Goal: Task Accomplishment & Management: Manage account settings

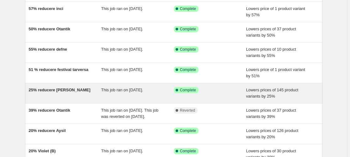
scroll to position [44, 0]
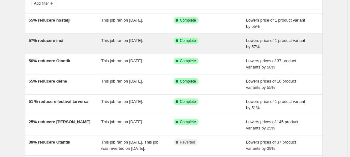
click at [50, 41] on span "57% reducere inci" at bounding box center [46, 40] width 35 height 5
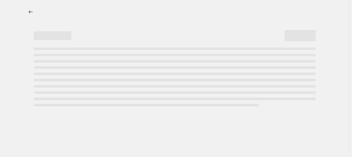
select select "percentage"
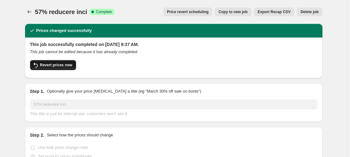
click at [57, 67] on span "Revert prices now" at bounding box center [56, 65] width 32 height 5
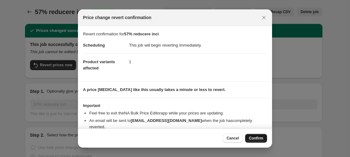
click at [261, 135] on button "Confirm" at bounding box center [256, 138] width 22 height 9
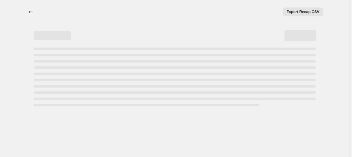
select select "percentage"
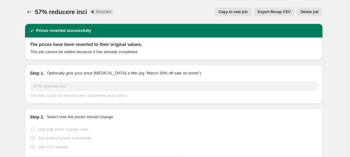
click at [233, 12] on span "Copy to new job" at bounding box center [232, 11] width 29 height 5
select select "percentage"
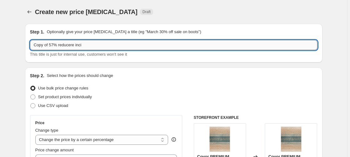
drag, startPoint x: 49, startPoint y: 45, endPoint x: 4, endPoint y: 51, distance: 45.1
click at [30, 50] on input "Copy of 57% reducere inci" at bounding box center [173, 45] width 287 height 10
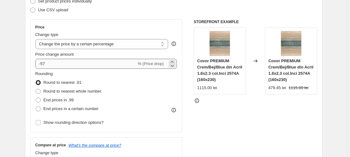
type input "50% reducere inci"
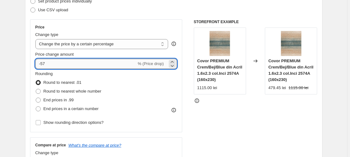
click at [50, 63] on input "-57" at bounding box center [85, 64] width 101 height 10
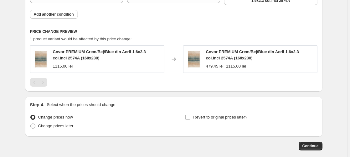
scroll to position [430, 0]
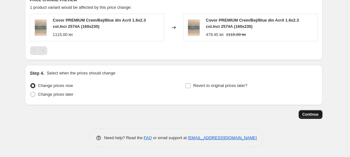
type input "-50"
click at [313, 116] on span "Continue" at bounding box center [310, 114] width 16 height 5
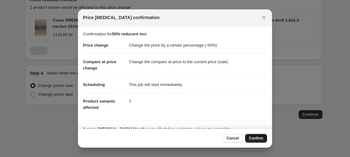
click at [255, 140] on span "Confirm" at bounding box center [256, 138] width 14 height 5
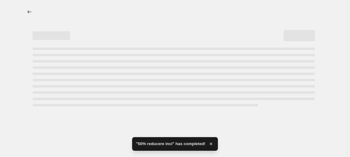
select select "percentage"
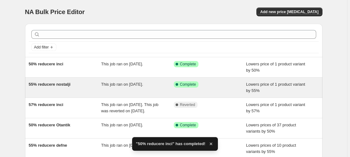
click at [64, 85] on span "55% reducere nostalji" at bounding box center [50, 84] width 42 height 5
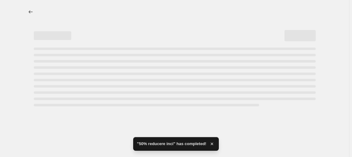
select select "percentage"
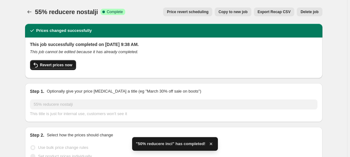
click at [50, 66] on span "Revert prices now" at bounding box center [56, 65] width 32 height 5
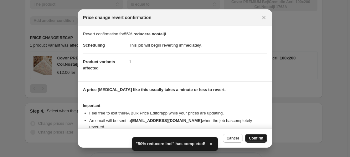
click at [259, 136] on button "Confirm" at bounding box center [256, 138] width 22 height 9
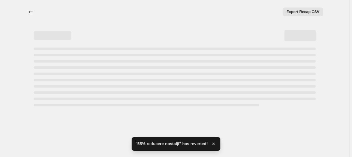
select select "percentage"
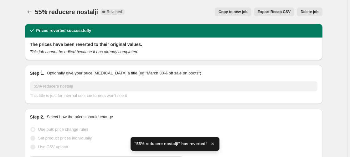
click at [239, 14] on span "Copy to new job" at bounding box center [232, 11] width 29 height 5
select select "percentage"
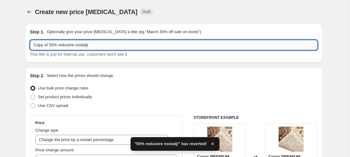
drag, startPoint x: 54, startPoint y: 44, endPoint x: -14, endPoint y: 58, distance: 69.3
click at [30, 50] on input "Copy of 55% reducere nostalji" at bounding box center [173, 45] width 287 height 10
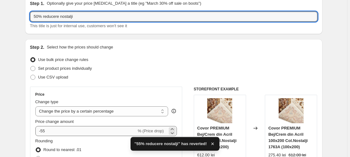
scroll to position [32, 0]
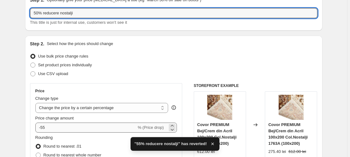
type input "50% reducere nostalji"
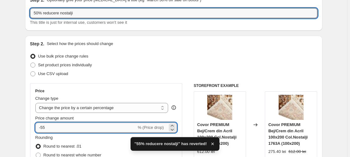
click at [51, 128] on input "-55" at bounding box center [85, 128] width 101 height 10
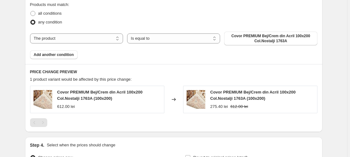
scroll to position [430, 0]
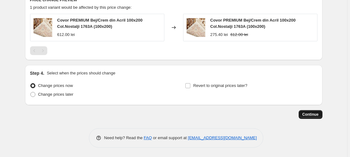
type input "-50"
click at [316, 116] on span "Continue" at bounding box center [310, 114] width 16 height 5
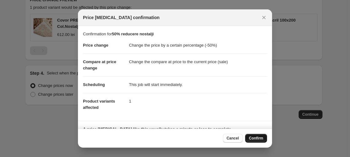
click at [257, 139] on span "Confirm" at bounding box center [256, 138] width 14 height 5
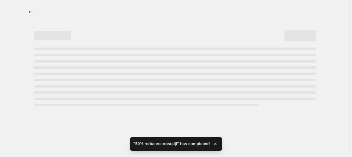
select select "percentage"
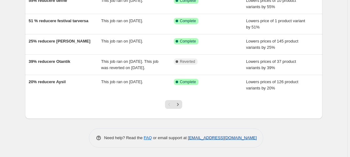
scroll to position [184, 0]
click at [179, 105] on icon "Next" at bounding box center [178, 104] width 2 height 3
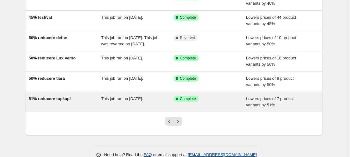
scroll to position [160, 0]
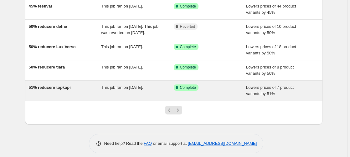
click at [47, 90] on span "51% reducere topkapi" at bounding box center [50, 87] width 42 height 5
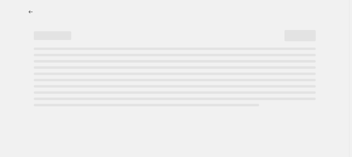
select select "percentage"
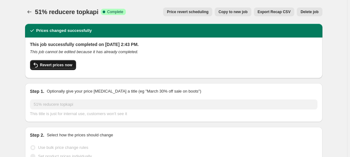
click at [53, 66] on span "Revert prices now" at bounding box center [56, 65] width 32 height 5
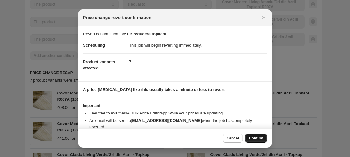
click at [254, 138] on span "Confirm" at bounding box center [256, 138] width 14 height 5
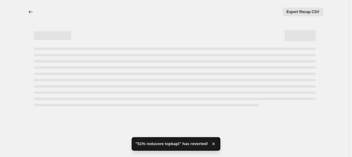
select select "percentage"
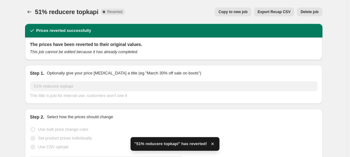
click at [241, 14] on span "Copy to new job" at bounding box center [232, 11] width 29 height 5
select select "percentage"
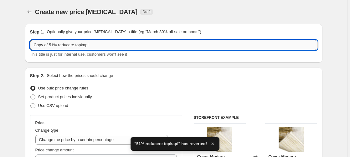
drag, startPoint x: 54, startPoint y: 44, endPoint x: -35, endPoint y: 53, distance: 89.4
click at [30, 50] on input "Copy of 51% reducere topkapi" at bounding box center [173, 45] width 287 height 10
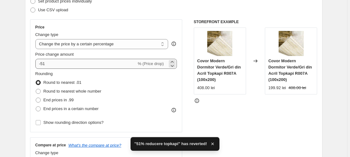
type input "50% reducere topkapi"
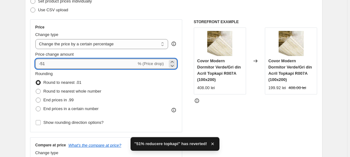
click at [53, 65] on input "-51" at bounding box center [85, 64] width 101 height 10
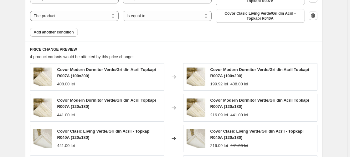
scroll to position [557, 0]
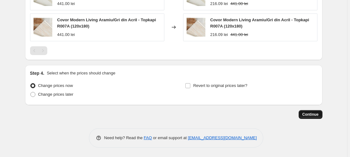
type input "-50"
click at [308, 115] on span "Continue" at bounding box center [310, 114] width 16 height 5
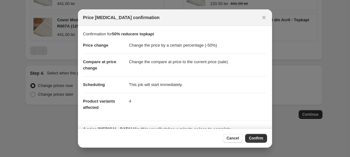
click at [256, 140] on span "Confirm" at bounding box center [256, 138] width 14 height 5
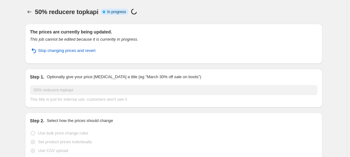
select select "percentage"
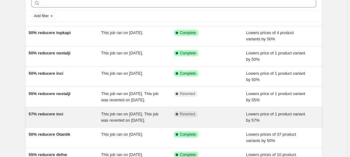
scroll to position [64, 0]
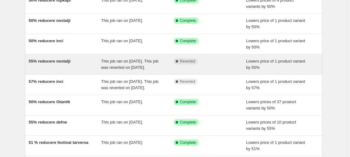
click at [51, 62] on span "55% reducere nostalji" at bounding box center [50, 61] width 42 height 5
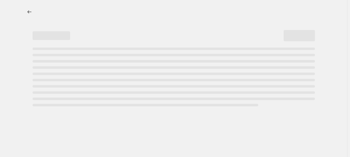
select select "percentage"
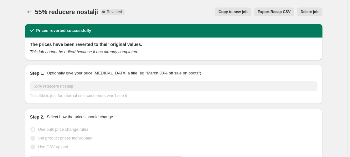
click at [311, 12] on span "Delete job" at bounding box center [309, 11] width 18 height 5
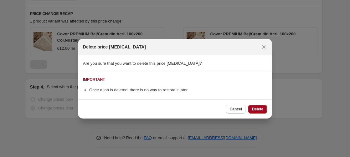
click at [258, 105] on button "Delete" at bounding box center [257, 109] width 19 height 9
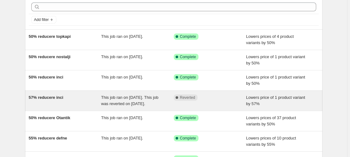
scroll to position [32, 0]
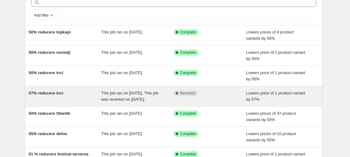
click at [56, 94] on span "57% reducere inci" at bounding box center [46, 93] width 35 height 5
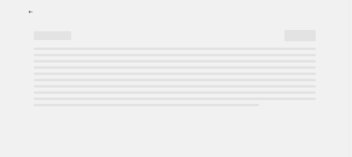
select select "percentage"
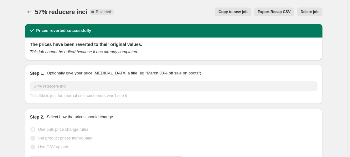
click at [307, 11] on span "Delete job" at bounding box center [309, 11] width 18 height 5
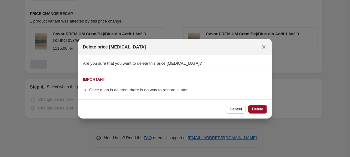
click at [265, 108] on button "Delete" at bounding box center [257, 109] width 19 height 9
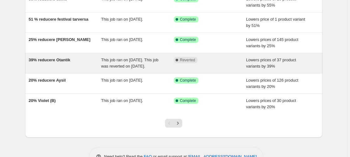
scroll to position [160, 0]
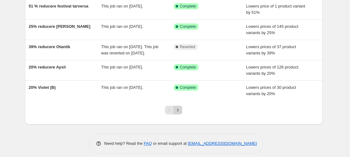
click at [180, 113] on icon "Next" at bounding box center [178, 110] width 6 height 6
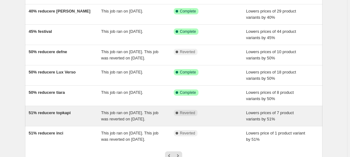
scroll to position [128, 0]
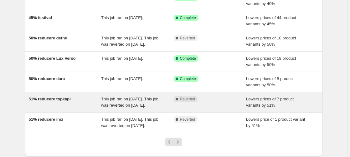
click at [61, 101] on span "51% reducere topkapi" at bounding box center [50, 99] width 42 height 5
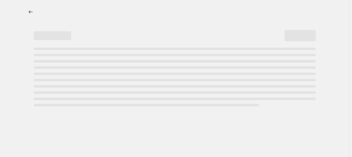
select select "percentage"
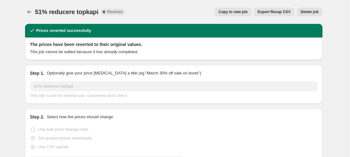
click at [308, 13] on span "Delete job" at bounding box center [309, 11] width 18 height 5
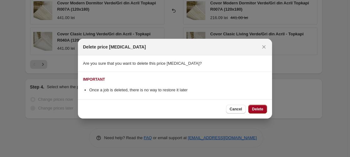
click at [254, 110] on span "Delete" at bounding box center [257, 109] width 11 height 5
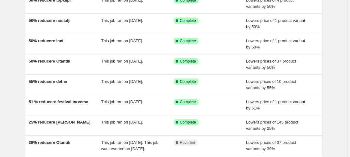
scroll to position [172, 0]
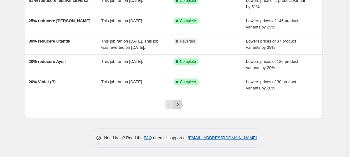
click at [179, 105] on icon "Next" at bounding box center [178, 104] width 6 height 6
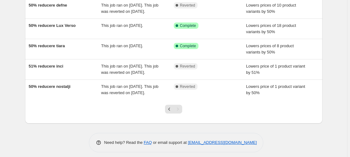
scroll to position [184, 0]
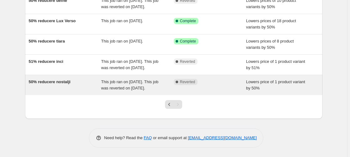
click at [52, 79] on span "50% reducere nostalji" at bounding box center [50, 81] width 42 height 5
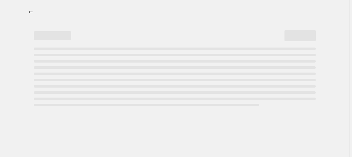
select select "percentage"
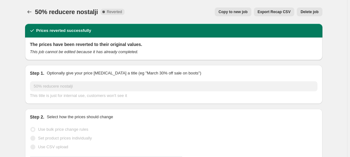
click at [314, 12] on span "Delete job" at bounding box center [309, 11] width 18 height 5
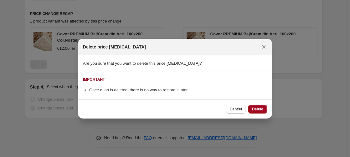
click at [258, 108] on span "Delete" at bounding box center [257, 109] width 11 height 5
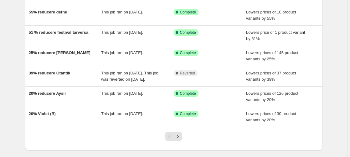
scroll to position [172, 0]
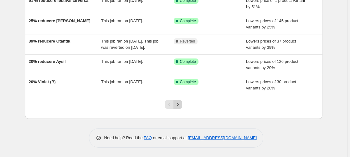
click at [180, 104] on icon "Next" at bounding box center [178, 104] width 6 height 6
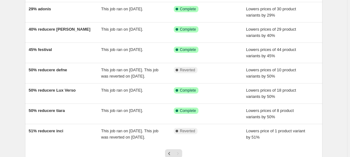
scroll to position [157, 0]
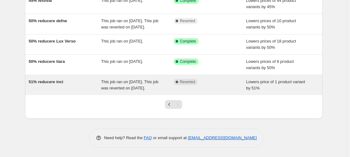
click at [53, 79] on span "51% reducere inci" at bounding box center [46, 81] width 35 height 5
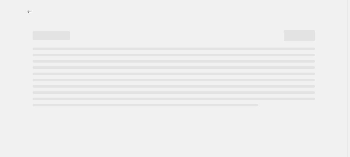
select select "percentage"
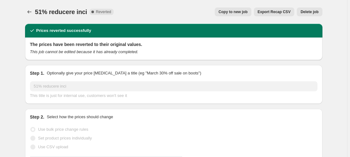
click at [308, 12] on span "Delete job" at bounding box center [309, 11] width 18 height 5
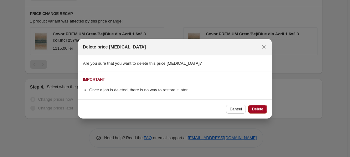
click at [259, 108] on span "Delete" at bounding box center [257, 109] width 11 height 5
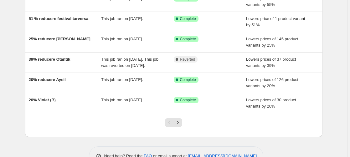
scroll to position [160, 0]
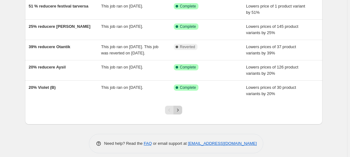
click at [181, 113] on icon "Next" at bounding box center [178, 110] width 6 height 6
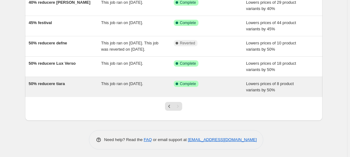
scroll to position [128, 0]
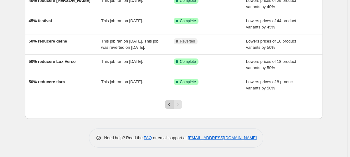
click at [172, 108] on icon "Previous" at bounding box center [169, 104] width 6 height 6
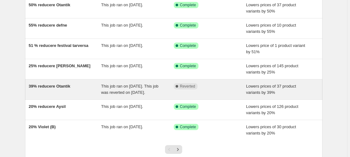
scroll to position [160, 0]
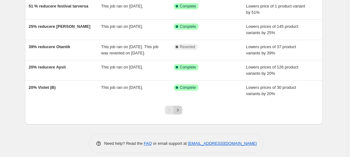
click at [179, 113] on icon "Next" at bounding box center [178, 110] width 6 height 6
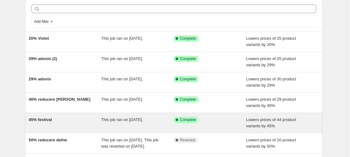
scroll to position [64, 0]
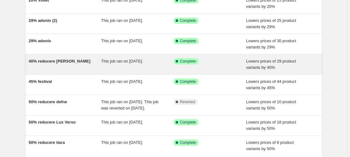
click at [58, 61] on span "40% reducere [PERSON_NAME]" at bounding box center [60, 61] width 62 height 5
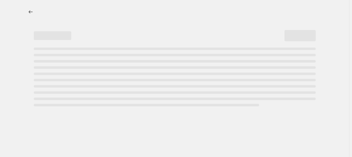
select select "percentage"
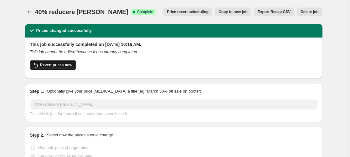
click at [56, 64] on span "Revert prices now" at bounding box center [56, 65] width 32 height 5
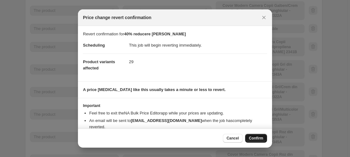
click at [254, 140] on span "Confirm" at bounding box center [256, 138] width 14 height 5
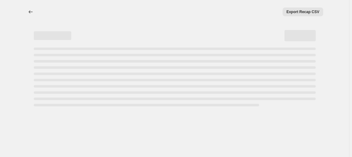
select select "percentage"
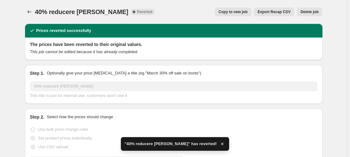
click at [247, 12] on span "Copy to new job" at bounding box center [232, 11] width 29 height 5
select select "percentage"
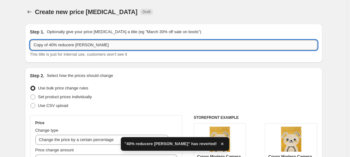
drag, startPoint x: 54, startPoint y: 45, endPoint x: -3, endPoint y: 55, distance: 57.4
click at [30, 50] on input "Copy of 40% reducere [PERSON_NAME]" at bounding box center [173, 45] width 287 height 10
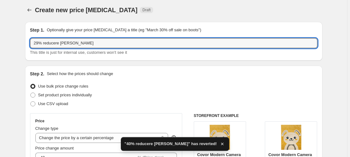
scroll to position [64, 0]
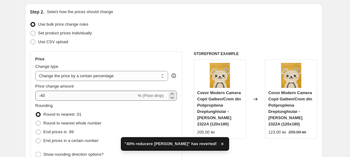
type input "29% reducere [PERSON_NAME]"
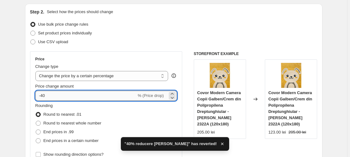
click at [49, 96] on input "-40" at bounding box center [85, 96] width 101 height 10
type input "-4"
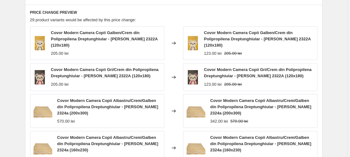
scroll to position [812, 0]
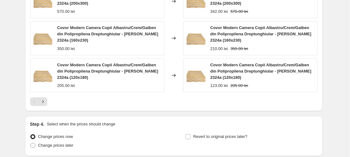
type input "-29"
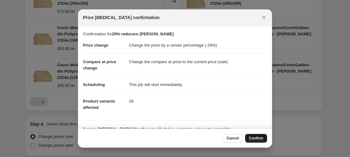
click at [255, 137] on span "Confirm" at bounding box center [256, 138] width 14 height 5
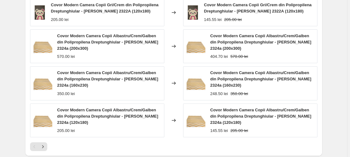
scroll to position [828, 0]
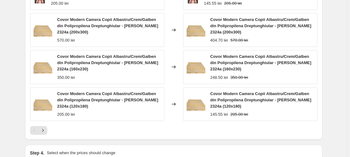
select select "percentage"
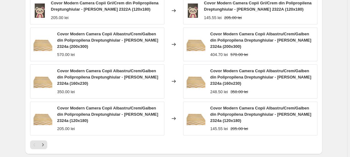
scroll to position [0, 0]
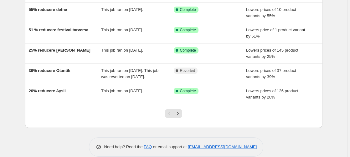
scroll to position [160, 0]
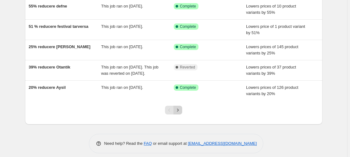
click at [181, 113] on icon "Next" at bounding box center [178, 110] width 6 height 6
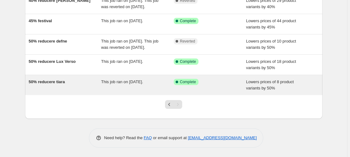
scroll to position [125, 0]
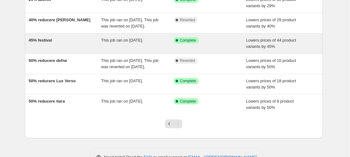
click at [44, 43] on span "45% festival" at bounding box center [40, 40] width 23 height 5
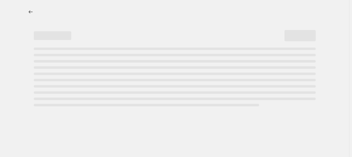
select select "percentage"
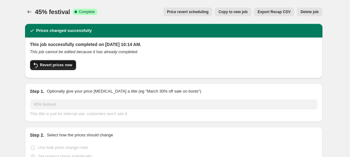
click at [61, 67] on span "Revert prices now" at bounding box center [56, 65] width 32 height 5
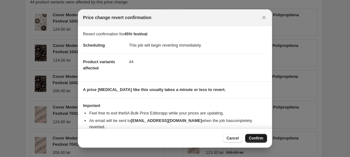
click at [259, 138] on span "Confirm" at bounding box center [256, 138] width 14 height 5
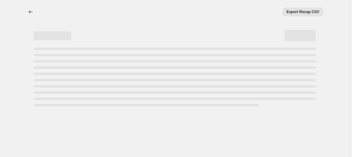
select select "percentage"
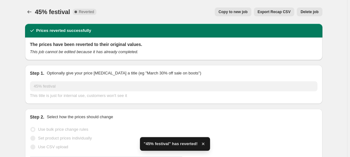
click at [236, 13] on span "Copy to new job" at bounding box center [232, 11] width 29 height 5
select select "percentage"
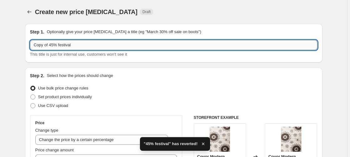
drag, startPoint x: 54, startPoint y: 46, endPoint x: -15, endPoint y: 49, distance: 68.3
click at [30, 49] on input "Copy of 45% festival" at bounding box center [173, 45] width 287 height 10
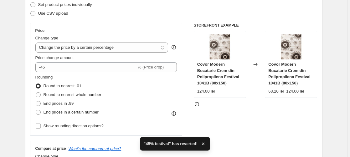
scroll to position [96, 0]
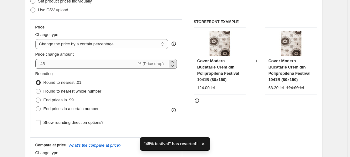
type input "32% festival"
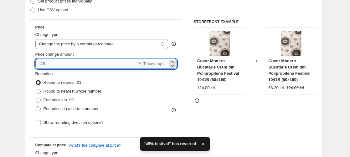
drag, startPoint x: 47, startPoint y: 60, endPoint x: 49, endPoint y: 64, distance: 4.5
click at [47, 61] on input "-45" at bounding box center [85, 64] width 101 height 10
type input "-4"
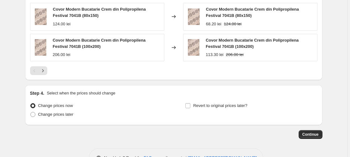
scroll to position [892, 0]
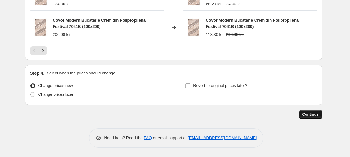
type input "-32"
click at [317, 114] on span "Continue" at bounding box center [310, 114] width 16 height 5
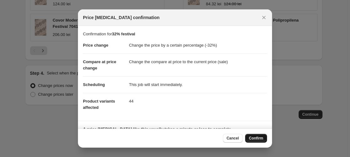
click at [254, 139] on span "Confirm" at bounding box center [256, 138] width 14 height 5
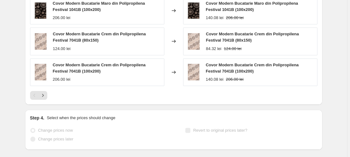
scroll to position [909, 0]
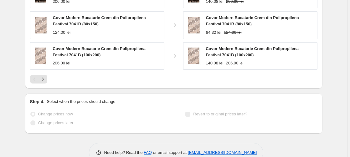
select select "percentage"
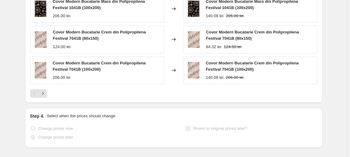
scroll to position [0, 0]
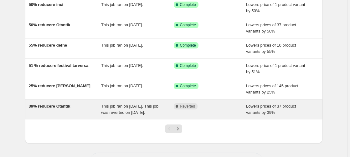
scroll to position [128, 0]
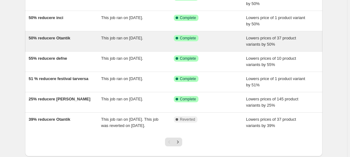
click at [55, 40] on span "50% reducere Otantik" at bounding box center [50, 38] width 42 height 5
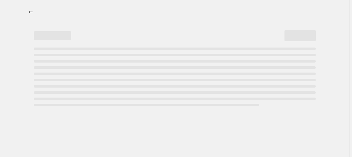
select select "percentage"
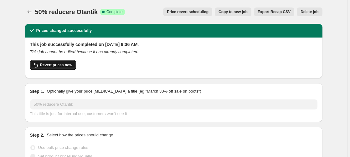
click at [51, 66] on span "Revert prices now" at bounding box center [56, 65] width 32 height 5
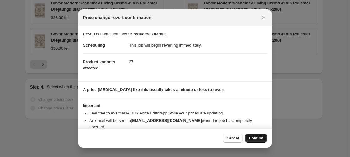
click at [258, 141] on span "Confirm" at bounding box center [256, 138] width 14 height 5
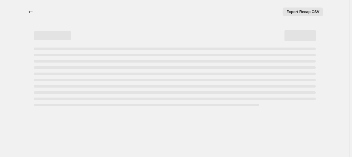
select select "percentage"
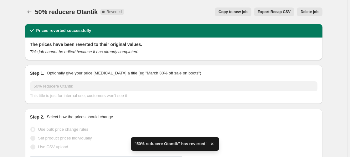
click at [239, 12] on span "Copy to new job" at bounding box center [232, 11] width 29 height 5
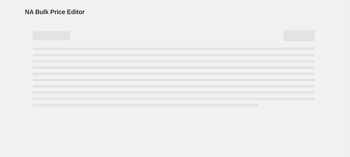
select select "percentage"
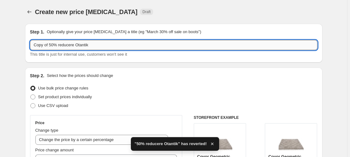
drag, startPoint x: 54, startPoint y: 46, endPoint x: -13, endPoint y: 49, distance: 67.1
click at [30, 49] on input "Copy of 50% reducere Otantik" at bounding box center [173, 45] width 287 height 10
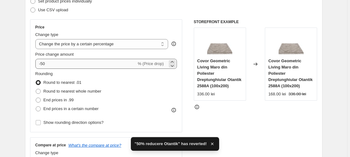
type input "23% reducere Otantik"
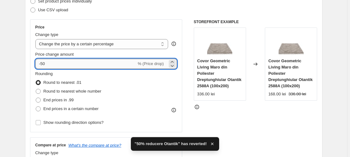
click at [48, 64] on input "-50" at bounding box center [85, 64] width 101 height 10
type input "-5"
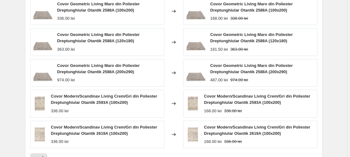
scroll to position [746, 0]
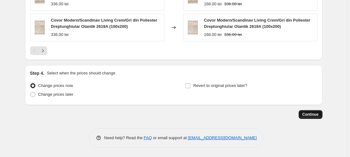
type input "-23"
click at [315, 116] on span "Continue" at bounding box center [310, 114] width 16 height 5
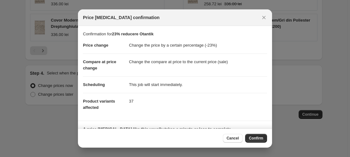
drag, startPoint x: 263, startPoint y: 138, endPoint x: 259, endPoint y: 136, distance: 4.2
click at [263, 138] on span "Confirm" at bounding box center [256, 138] width 14 height 5
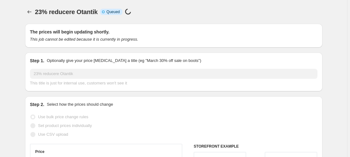
scroll to position [746, 0]
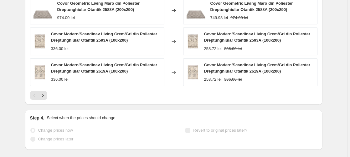
select select "percentage"
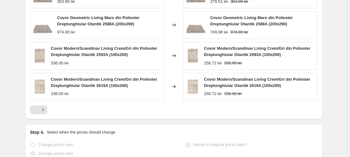
scroll to position [0, 0]
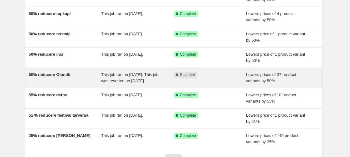
scroll to position [128, 0]
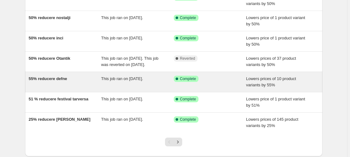
click at [50, 81] on span "55% reducere defne" at bounding box center [48, 78] width 38 height 5
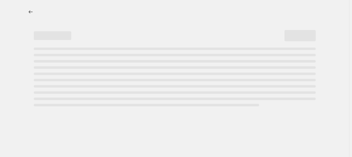
select select "percentage"
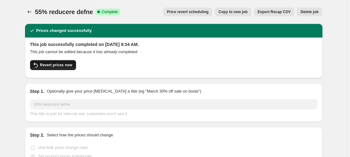
click at [61, 65] on span "Revert prices now" at bounding box center [56, 65] width 32 height 5
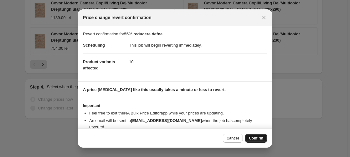
click at [258, 139] on span "Confirm" at bounding box center [256, 138] width 14 height 5
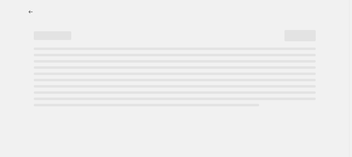
select select "percentage"
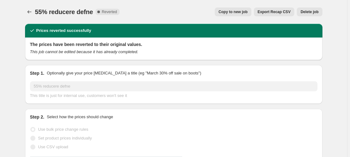
click at [233, 12] on span "Copy to new job" at bounding box center [232, 11] width 29 height 5
select select "percentage"
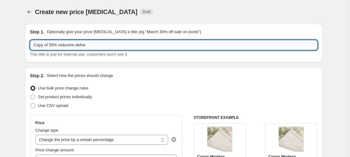
drag, startPoint x: 54, startPoint y: 46, endPoint x: 17, endPoint y: 51, distance: 36.6
click at [30, 50] on input "Copy of 55% reducere defne" at bounding box center [173, 45] width 287 height 10
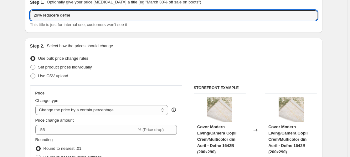
scroll to position [64, 0]
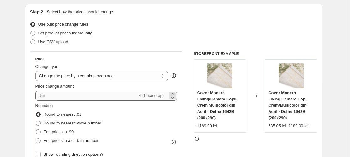
type input "29% reducere defne"
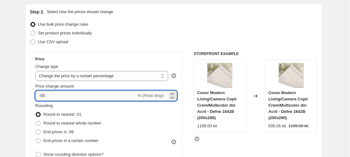
click at [50, 92] on input "-55" at bounding box center [85, 96] width 101 height 10
type input "-5"
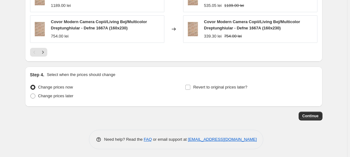
scroll to position [606, 0]
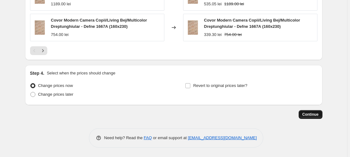
type input "-29"
click at [315, 111] on button "Continue" at bounding box center [311, 114] width 24 height 9
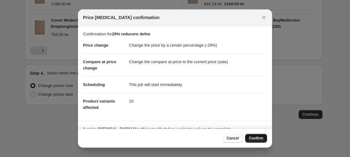
click at [258, 137] on span "Confirm" at bounding box center [256, 138] width 14 height 5
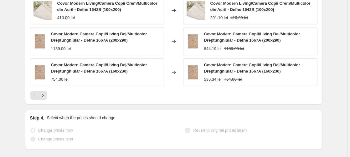
scroll to position [622, 0]
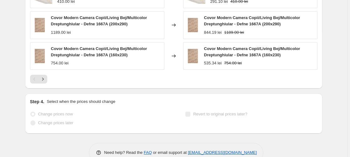
select select "percentage"
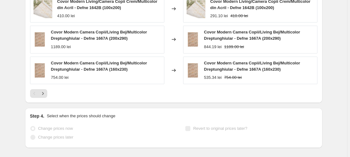
scroll to position [0, 0]
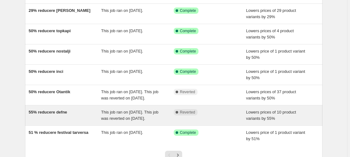
scroll to position [128, 0]
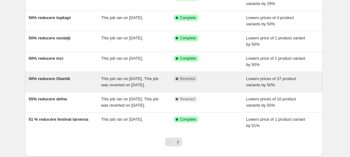
click at [53, 79] on span "50% reducere Otantik" at bounding box center [50, 78] width 42 height 5
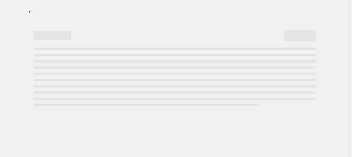
select select "percentage"
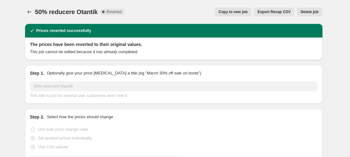
click at [312, 11] on span "Delete job" at bounding box center [309, 11] width 18 height 5
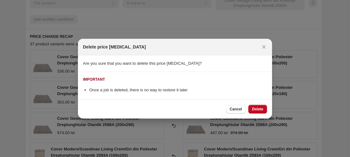
click at [259, 108] on span "Delete" at bounding box center [257, 109] width 11 height 5
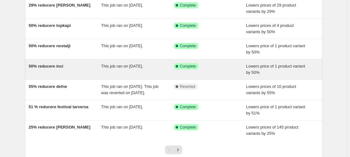
scroll to position [128, 0]
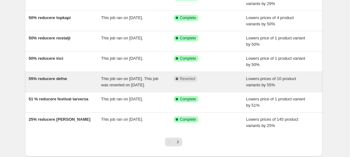
click at [59, 79] on span "55% reducere defne" at bounding box center [48, 78] width 38 height 5
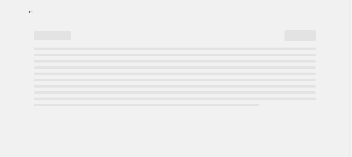
select select "percentage"
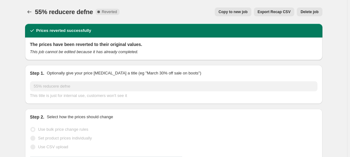
click at [310, 10] on span "Delete job" at bounding box center [309, 11] width 18 height 5
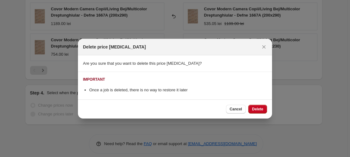
click at [257, 107] on button "Delete" at bounding box center [257, 109] width 19 height 9
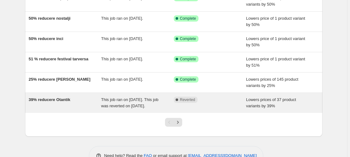
scroll to position [160, 0]
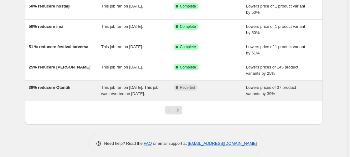
click at [58, 89] on span "39% reducere Otantik" at bounding box center [50, 87] width 42 height 5
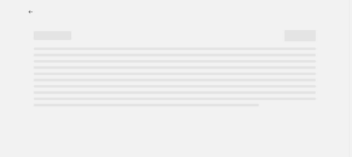
select select "percentage"
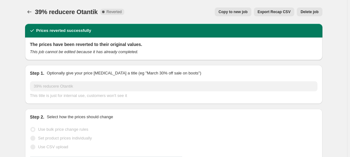
click at [312, 12] on span "Delete job" at bounding box center [309, 11] width 18 height 5
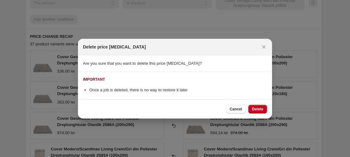
drag, startPoint x: 258, startPoint y: 107, endPoint x: 229, endPoint y: 108, distance: 28.8
click at [258, 107] on span "Delete" at bounding box center [257, 109] width 11 height 5
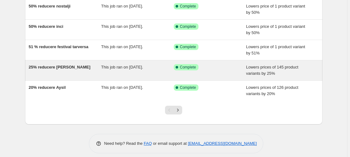
scroll to position [165, 0]
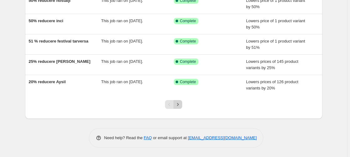
click at [180, 103] on icon "Next" at bounding box center [178, 104] width 6 height 6
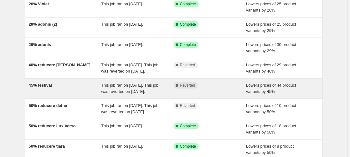
scroll to position [96, 0]
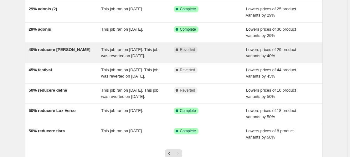
click at [59, 51] on span "40% reducere [PERSON_NAME]" at bounding box center [60, 49] width 62 height 5
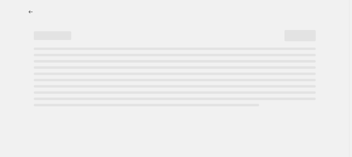
select select "percentage"
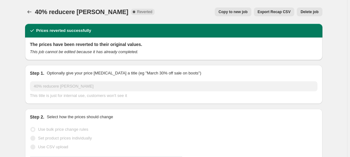
click at [313, 11] on span "Delete job" at bounding box center [309, 11] width 18 height 5
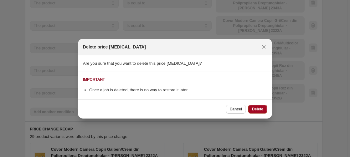
click at [260, 110] on span "Delete" at bounding box center [257, 109] width 11 height 5
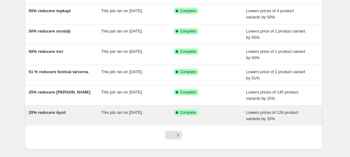
scroll to position [165, 0]
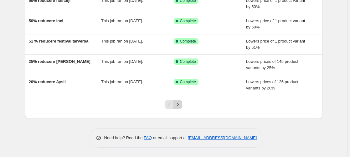
click at [180, 104] on icon "Next" at bounding box center [178, 104] width 6 height 6
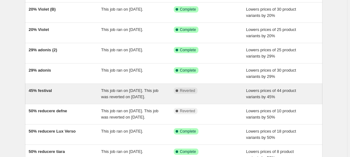
scroll to position [64, 0]
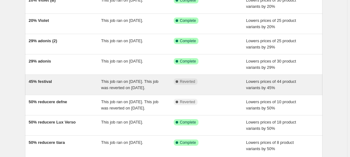
click at [42, 83] on span "45% festival" at bounding box center [40, 81] width 23 height 5
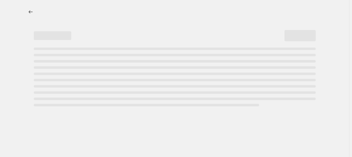
select select "percentage"
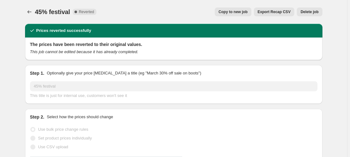
click at [315, 10] on span "Delete job" at bounding box center [309, 11] width 18 height 5
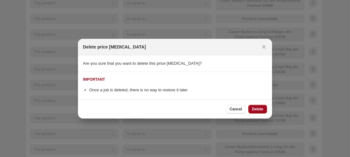
click at [263, 107] on span "Delete" at bounding box center [257, 109] width 11 height 5
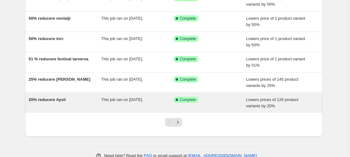
scroll to position [160, 0]
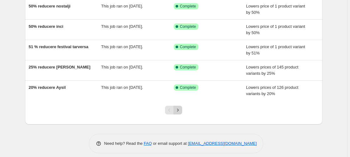
click at [178, 112] on icon "Next" at bounding box center [178, 110] width 6 height 6
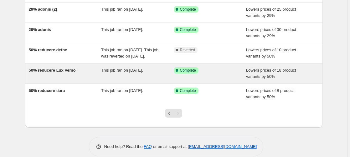
scroll to position [96, 0]
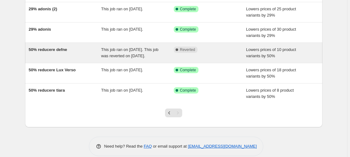
click at [46, 50] on span "50% reducere defne" at bounding box center [48, 49] width 38 height 5
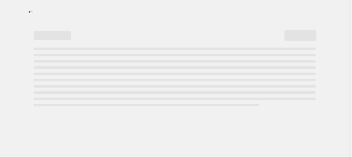
select select "percentage"
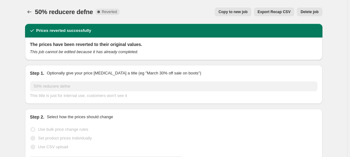
click at [315, 12] on span "Delete job" at bounding box center [309, 11] width 18 height 5
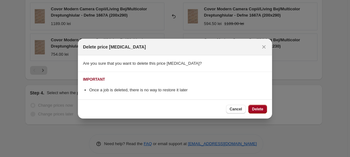
click at [258, 110] on span "Delete" at bounding box center [257, 109] width 11 height 5
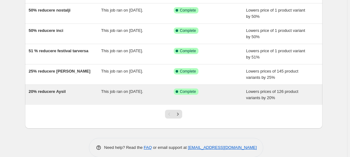
scroll to position [165, 0]
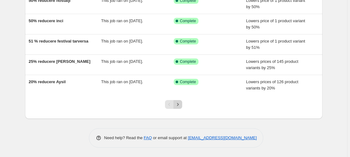
click at [180, 105] on icon "Next" at bounding box center [178, 104] width 6 height 6
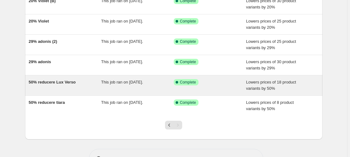
scroll to position [52, 0]
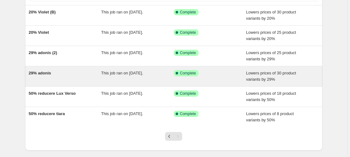
click at [39, 74] on span "29% adonis" at bounding box center [40, 73] width 23 height 5
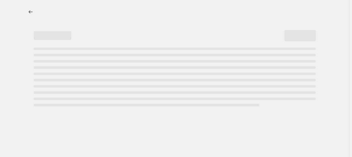
select select "percentage"
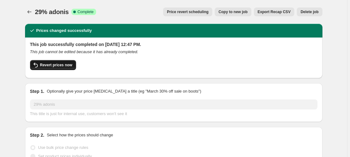
click at [56, 65] on span "Revert prices now" at bounding box center [56, 65] width 32 height 5
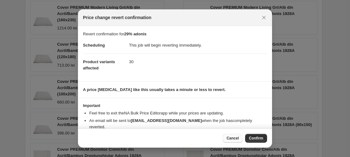
click at [236, 138] on span "Cancel" at bounding box center [233, 138] width 12 height 5
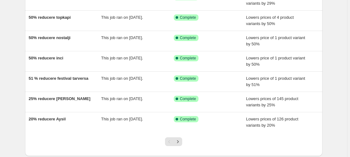
scroll to position [165, 0]
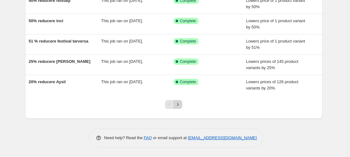
click at [181, 104] on icon "Next" at bounding box center [178, 104] width 6 height 6
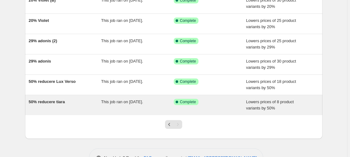
scroll to position [84, 0]
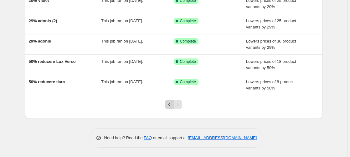
click at [172, 105] on icon "Previous" at bounding box center [169, 104] width 6 height 6
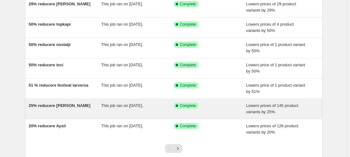
scroll to position [128, 0]
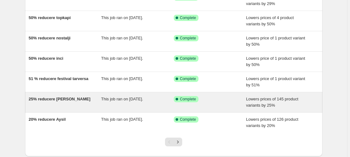
click at [54, 100] on span "25% reducere [PERSON_NAME]" at bounding box center [60, 99] width 62 height 5
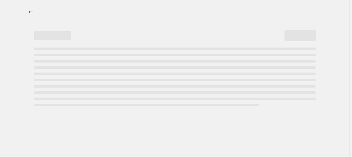
select select "percentage"
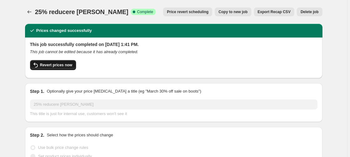
click at [59, 68] on button "Revert prices now" at bounding box center [53, 65] width 46 height 10
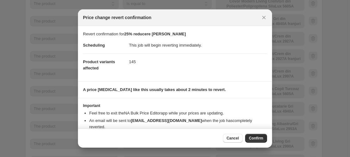
click at [259, 139] on span "Confirm" at bounding box center [256, 138] width 14 height 5
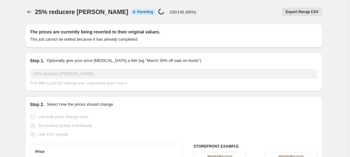
select select "percentage"
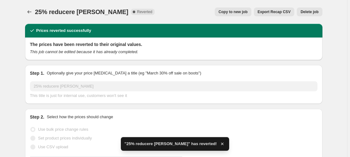
click at [240, 10] on span "Copy to new job" at bounding box center [232, 11] width 29 height 5
select select "percentage"
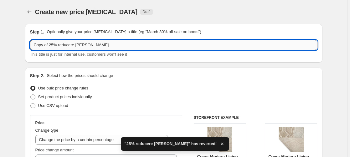
drag, startPoint x: 55, startPoint y: 45, endPoint x: -30, endPoint y: 60, distance: 86.1
click at [30, 50] on input "Copy of 25% reducere [PERSON_NAME]" at bounding box center [173, 45] width 287 height 10
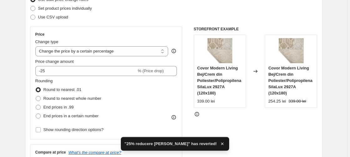
scroll to position [96, 0]
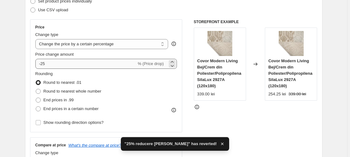
type input "17% reducere [PERSON_NAME]"
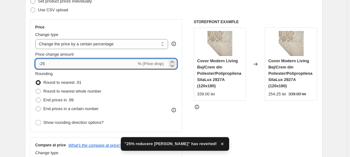
drag, startPoint x: 49, startPoint y: 66, endPoint x: 63, endPoint y: 67, distance: 14.1
click at [49, 66] on input "-25" at bounding box center [85, 64] width 101 height 10
type input "-2"
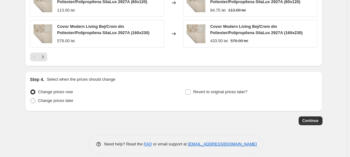
scroll to position [956, 0]
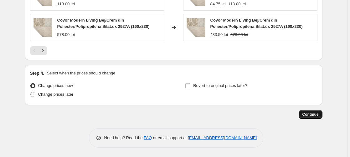
type input "-17"
click at [317, 112] on button "Continue" at bounding box center [311, 114] width 24 height 9
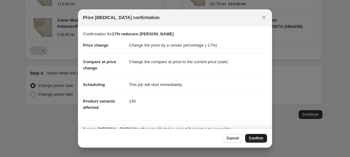
click at [257, 140] on span "Confirm" at bounding box center [256, 138] width 14 height 5
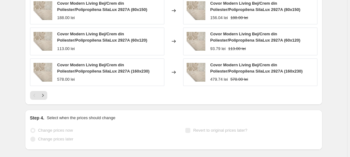
scroll to position [972, 0]
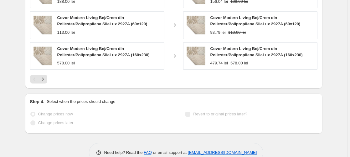
select select "percentage"
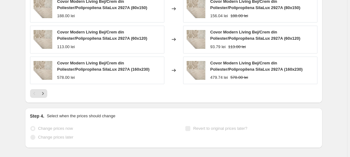
scroll to position [0, 0]
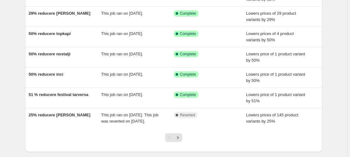
scroll to position [172, 0]
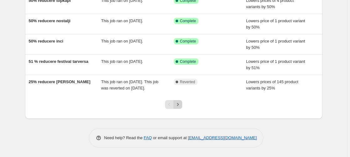
click at [180, 106] on icon "Next" at bounding box center [178, 104] width 6 height 6
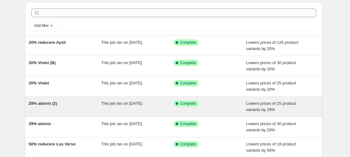
scroll to position [32, 0]
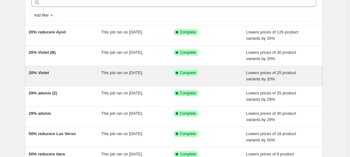
click at [42, 74] on span "20% Violet" at bounding box center [39, 72] width 20 height 5
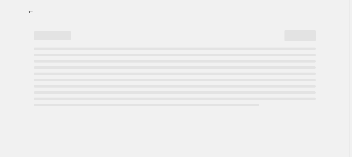
select select "percentage"
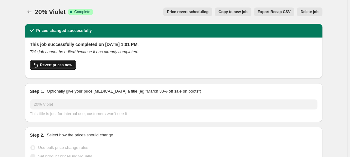
click at [59, 69] on button "Revert prices now" at bounding box center [53, 65] width 46 height 10
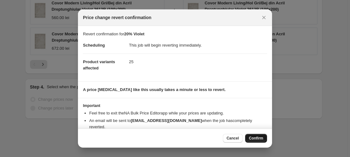
click at [251, 137] on span "Confirm" at bounding box center [256, 138] width 14 height 5
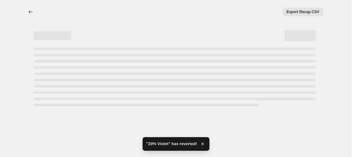
select select "percentage"
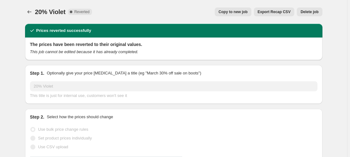
click at [237, 14] on span "Copy to new job" at bounding box center [232, 11] width 29 height 5
select select "percentage"
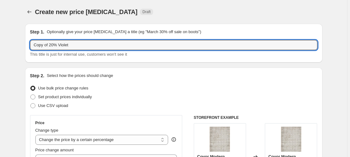
drag, startPoint x: 44, startPoint y: 44, endPoint x: 1, endPoint y: 49, distance: 43.4
click at [30, 49] on input "Copy of 20% Violet" at bounding box center [173, 45] width 287 height 10
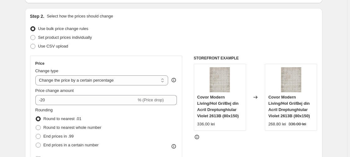
scroll to position [96, 0]
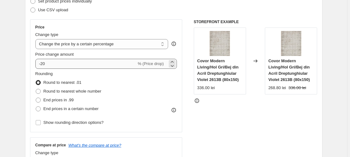
type input "14% Violet"
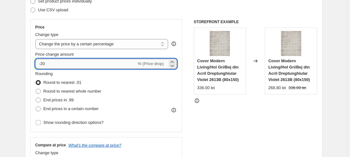
click at [50, 61] on input "-20" at bounding box center [85, 64] width 101 height 10
type input "-2"
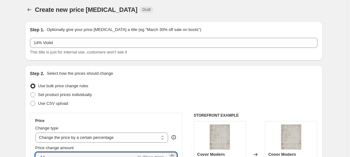
scroll to position [0, 0]
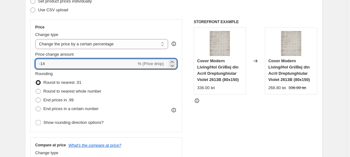
type input "-14"
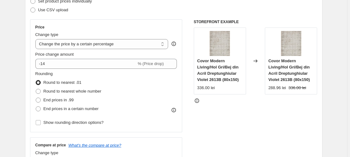
click at [295, 106] on div "STOREFRONT EXAMPLE Covor Modern Living/Hol Gri/Bej din Acril Dreptunghiular Vio…" at bounding box center [256, 95] width 124 height 153
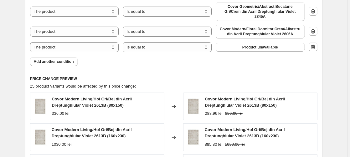
scroll to position [703, 0]
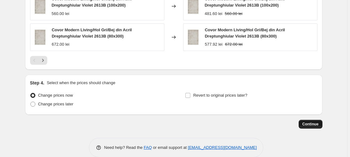
click at [315, 122] on span "Continue" at bounding box center [310, 124] width 16 height 5
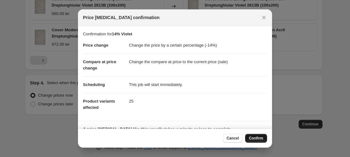
click at [256, 140] on span "Confirm" at bounding box center [256, 138] width 14 height 5
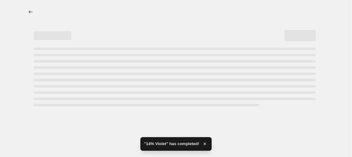
select select "percentage"
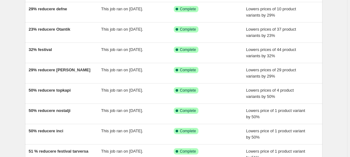
scroll to position [165, 0]
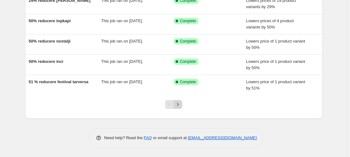
click at [179, 103] on icon "Next" at bounding box center [178, 104] width 6 height 6
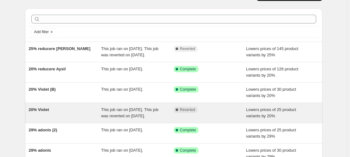
scroll to position [64, 0]
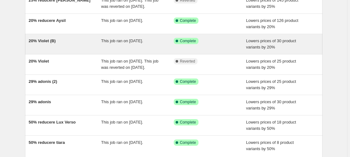
click at [43, 43] on span "20% Violet (B)" at bounding box center [42, 40] width 27 height 5
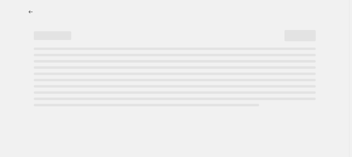
select select "percentage"
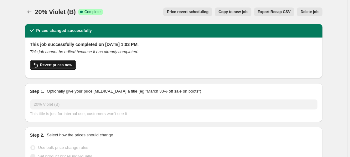
click at [47, 66] on span "Revert prices now" at bounding box center [56, 65] width 32 height 5
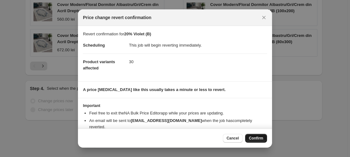
click at [262, 140] on span "Confirm" at bounding box center [256, 138] width 14 height 5
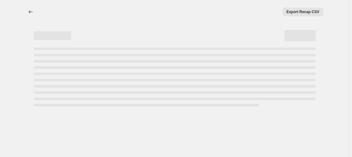
select select "percentage"
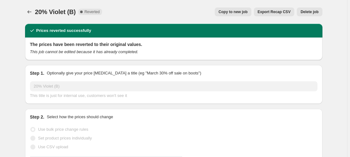
click at [232, 13] on span "Copy to new job" at bounding box center [232, 11] width 29 height 5
select select "percentage"
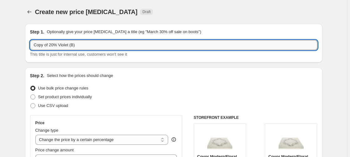
drag, startPoint x: 54, startPoint y: 45, endPoint x: -5, endPoint y: 51, distance: 58.8
click at [30, 50] on input "Copy of 20% Violet (B)" at bounding box center [173, 45] width 287 height 10
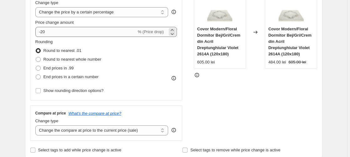
type input "14% Violet (B)"
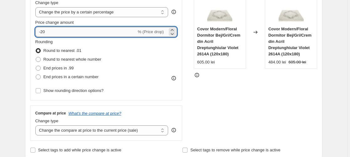
click at [54, 33] on input "-20" at bounding box center [85, 32] width 101 height 10
type input "-2"
type input "-14"
click at [248, 108] on div "STOREFRONT EXAMPLE Covor Modern/Floral Dormitor Bej/Gri/Crem din Acril Dreptung…" at bounding box center [256, 63] width 124 height 153
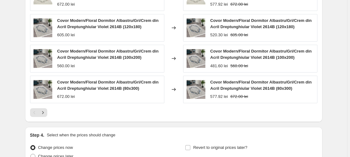
scroll to position [676, 0]
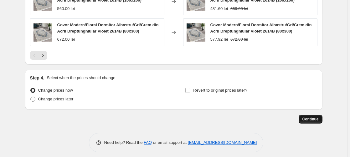
click at [313, 117] on span "Continue" at bounding box center [310, 119] width 16 height 5
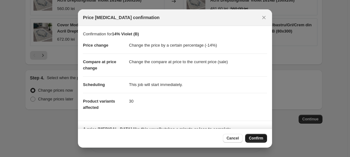
click at [256, 136] on span "Confirm" at bounding box center [256, 138] width 14 height 5
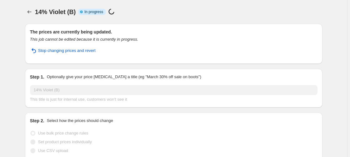
select select "percentage"
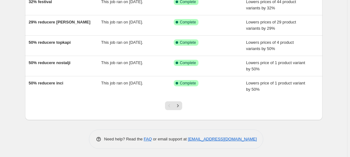
scroll to position [165, 0]
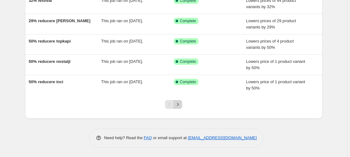
click at [182, 101] on button "Next" at bounding box center [177, 104] width 9 height 9
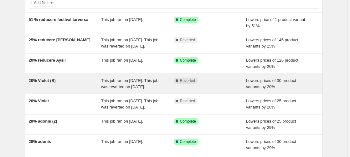
scroll to position [32, 0]
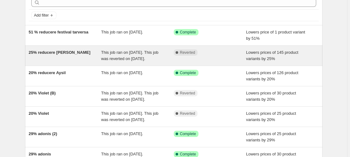
click at [51, 52] on span "25% reducere [PERSON_NAME]" at bounding box center [60, 52] width 62 height 5
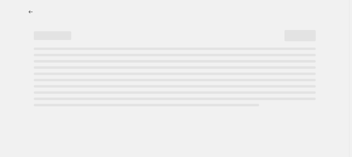
select select "percentage"
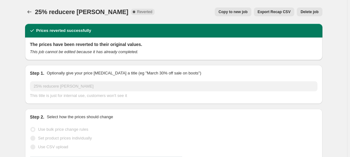
click at [313, 10] on span "Delete job" at bounding box center [309, 11] width 18 height 5
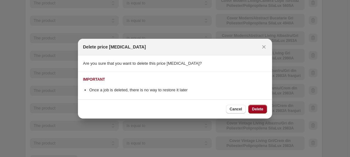
click at [259, 109] on span "Delete" at bounding box center [257, 109] width 11 height 5
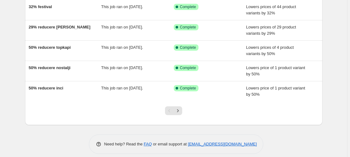
scroll to position [160, 0]
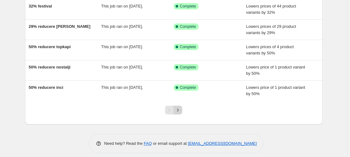
click at [178, 111] on icon "Next" at bounding box center [178, 110] width 6 height 6
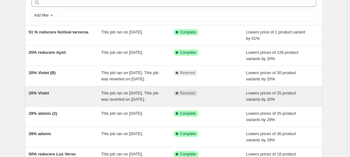
scroll to position [64, 0]
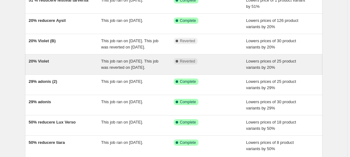
click at [44, 64] on span "20% Violet" at bounding box center [39, 61] width 20 height 5
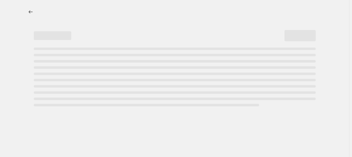
select select "percentage"
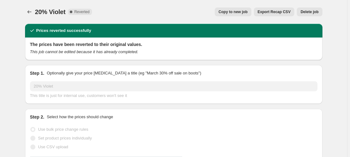
click at [312, 12] on span "Delete job" at bounding box center [309, 11] width 18 height 5
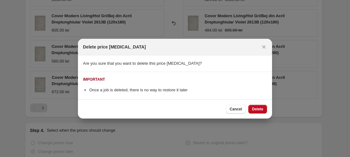
click at [255, 111] on span "Delete" at bounding box center [257, 109] width 11 height 5
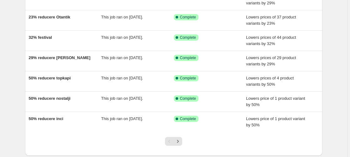
scroll to position [165, 0]
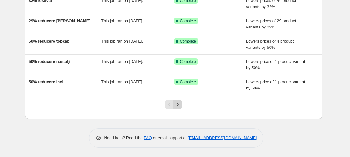
click at [180, 105] on icon "Next" at bounding box center [178, 104] width 6 height 6
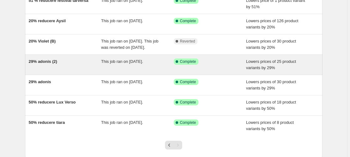
scroll to position [64, 0]
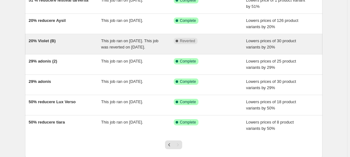
click at [53, 40] on span "20% Violet (B)" at bounding box center [42, 40] width 27 height 5
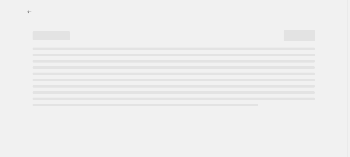
select select "percentage"
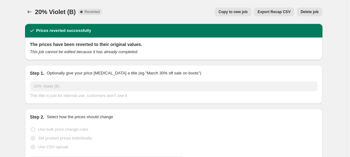
click at [319, 9] on button "Delete job" at bounding box center [309, 12] width 25 height 9
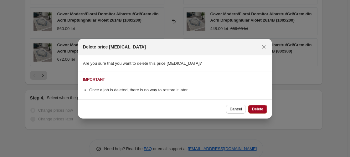
click at [261, 110] on span "Delete" at bounding box center [257, 109] width 11 height 5
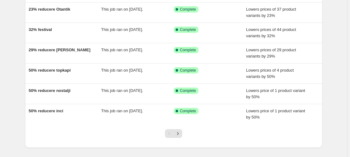
scroll to position [160, 0]
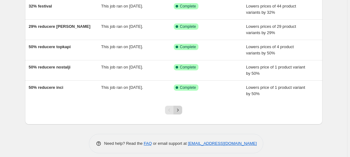
click at [180, 110] on icon "Next" at bounding box center [178, 110] width 6 height 6
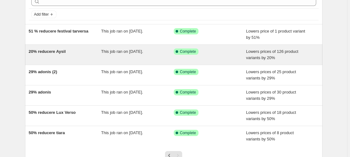
scroll to position [32, 0]
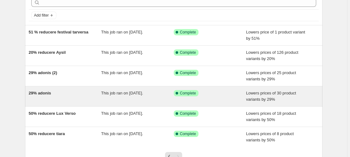
click at [46, 95] on span "29% adonis" at bounding box center [40, 93] width 23 height 5
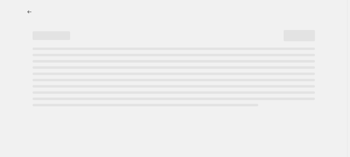
select select "percentage"
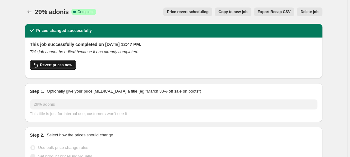
click at [52, 66] on span "Revert prices now" at bounding box center [56, 65] width 32 height 5
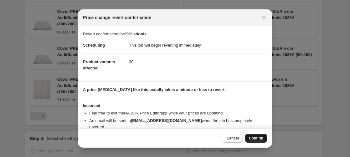
click at [259, 137] on span "Confirm" at bounding box center [256, 138] width 14 height 5
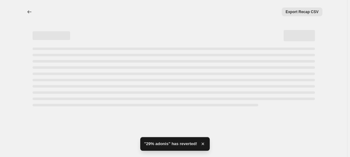
select select "percentage"
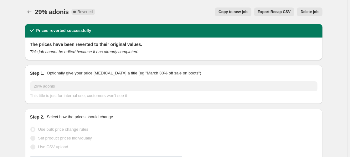
select select "percentage"
click at [236, 11] on span "Copy to new job" at bounding box center [232, 11] width 29 height 5
select select "percentage"
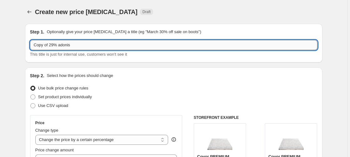
drag, startPoint x: 54, startPoint y: 45, endPoint x: -11, endPoint y: 57, distance: 65.1
click at [30, 50] on input "Copy of 29% adonis" at bounding box center [173, 45] width 287 height 10
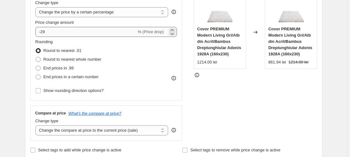
type input "20% adonis"
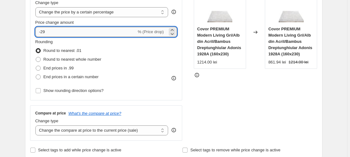
click at [46, 33] on input "-29" at bounding box center [85, 32] width 101 height 10
type input "-20"
click at [284, 97] on div "STOREFRONT EXAMPLE Covor PREMIUM Modern Living Gri/Alb din Acril/Bambus Dreptun…" at bounding box center [256, 63] width 124 height 153
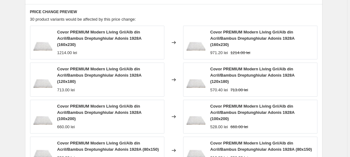
scroll to position [663, 0]
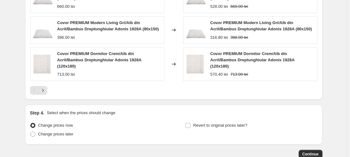
click at [311, 150] on button "Continue" at bounding box center [311, 154] width 24 height 9
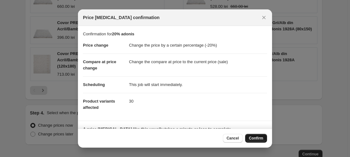
click at [258, 136] on span "Confirm" at bounding box center [256, 138] width 14 height 5
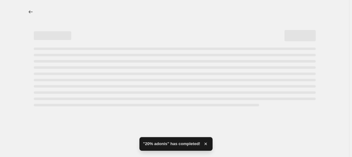
select select "percentage"
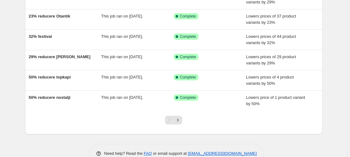
scroll to position [165, 0]
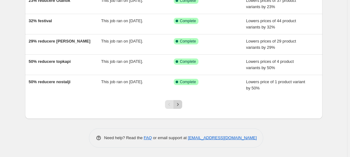
click at [180, 106] on icon "Next" at bounding box center [178, 104] width 6 height 6
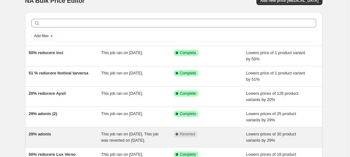
scroll to position [64, 0]
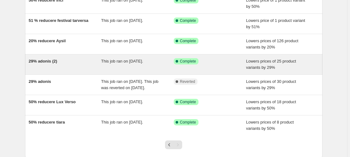
click at [48, 62] on span "29% adonis (2)" at bounding box center [43, 61] width 28 height 5
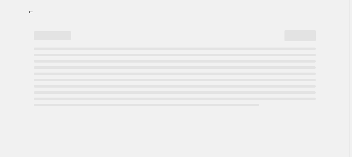
select select "percentage"
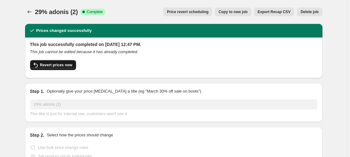
click at [57, 64] on span "Revert prices now" at bounding box center [56, 65] width 32 height 5
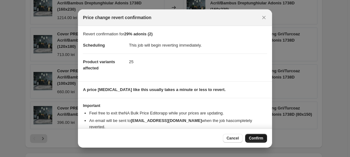
click at [256, 137] on span "Confirm" at bounding box center [256, 138] width 14 height 5
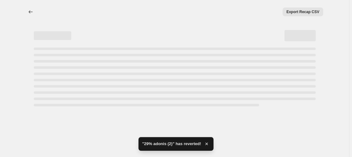
select select "percentage"
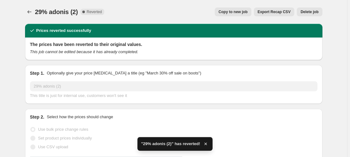
click at [233, 11] on span "Copy to new job" at bounding box center [232, 11] width 29 height 5
select select "percentage"
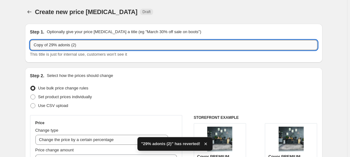
drag, startPoint x: 54, startPoint y: 45, endPoint x: -27, endPoint y: 56, distance: 81.4
click at [30, 50] on input "Copy of 29% adonis (2)" at bounding box center [173, 45] width 287 height 10
type input "20% adonis (2)"
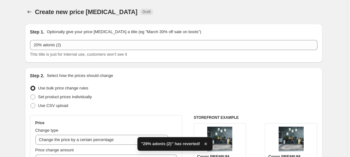
drag, startPoint x: 185, startPoint y: 84, endPoint x: 181, endPoint y: 84, distance: 3.8
click at [185, 84] on div "Use bulk price change rules" at bounding box center [173, 88] width 287 height 9
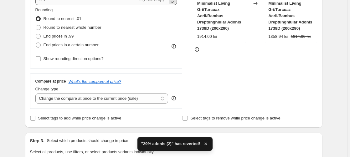
scroll to position [128, 0]
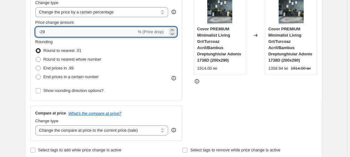
click at [50, 33] on input "-29" at bounding box center [85, 32] width 101 height 10
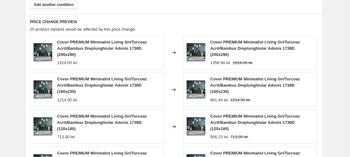
scroll to position [668, 0]
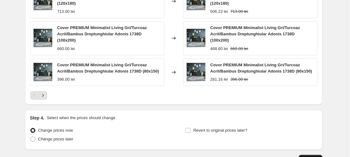
type input "-20"
click at [316, 155] on button "Continue" at bounding box center [311, 159] width 24 height 9
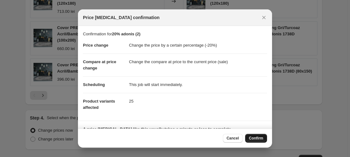
click at [253, 140] on span "Confirm" at bounding box center [256, 138] width 14 height 5
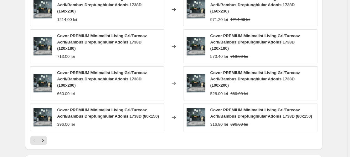
scroll to position [684, 0]
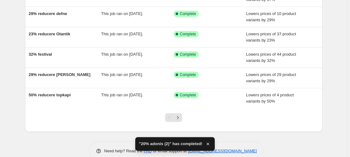
scroll to position [165, 0]
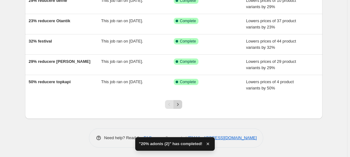
click at [181, 105] on icon "Next" at bounding box center [178, 104] width 6 height 6
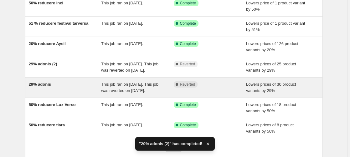
scroll to position [96, 0]
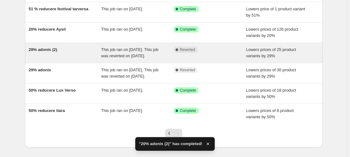
click at [51, 50] on span "29% adonis (2)" at bounding box center [43, 49] width 28 height 5
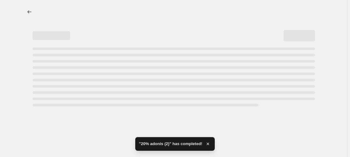
select select "percentage"
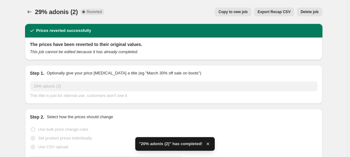
click at [318, 10] on span "Delete job" at bounding box center [309, 11] width 18 height 5
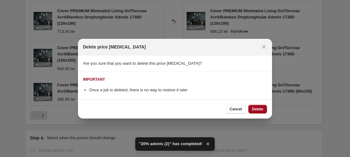
click at [258, 109] on span "Delete" at bounding box center [257, 109] width 11 height 5
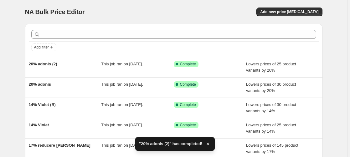
scroll to position [160, 0]
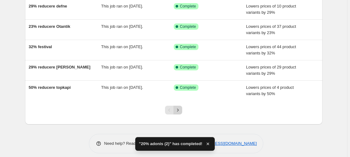
click at [177, 110] on icon "Next" at bounding box center [178, 110] width 6 height 6
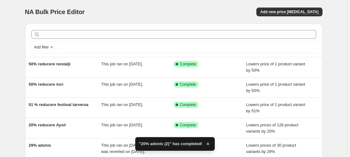
scroll to position [110, 0]
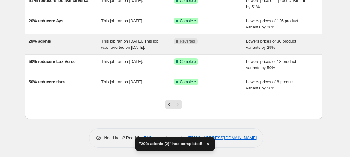
click at [48, 39] on span "29% adonis" at bounding box center [40, 41] width 23 height 5
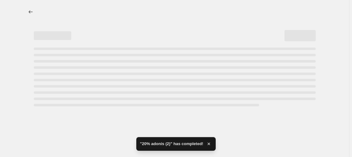
select select "percentage"
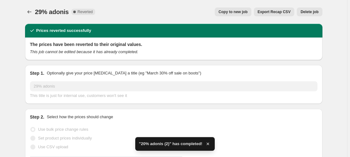
click at [316, 12] on span "Delete job" at bounding box center [309, 11] width 18 height 5
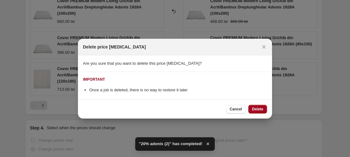
click at [259, 111] on span "Delete" at bounding box center [257, 109] width 11 height 5
